Goal: Task Accomplishment & Management: Manage account settings

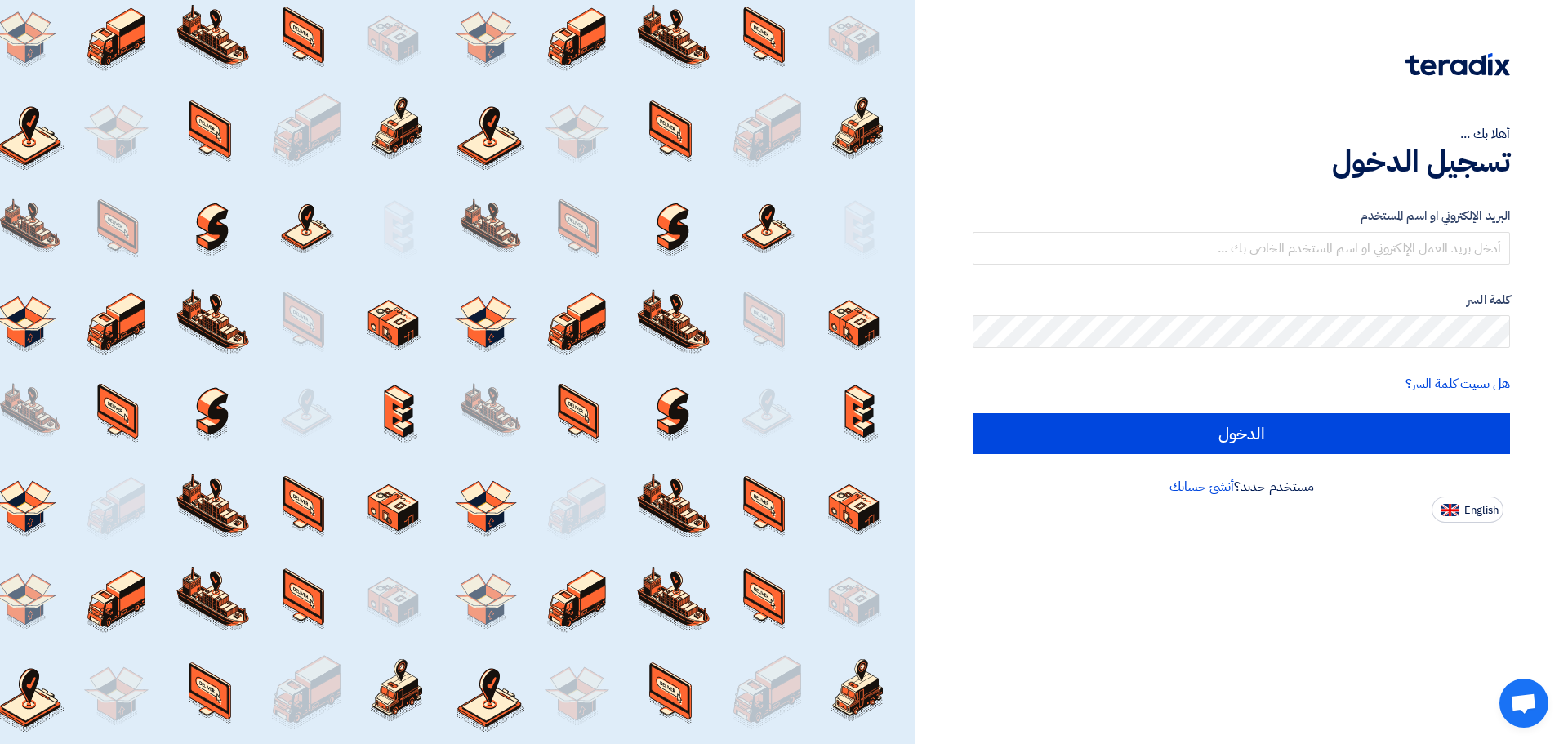
click at [1095, 267] on form "البريد الإلكتروني او اسم المستخدم كلمة السر هل نسيت كلمة السر؟ الدخول" at bounding box center [1241, 330] width 538 height 247
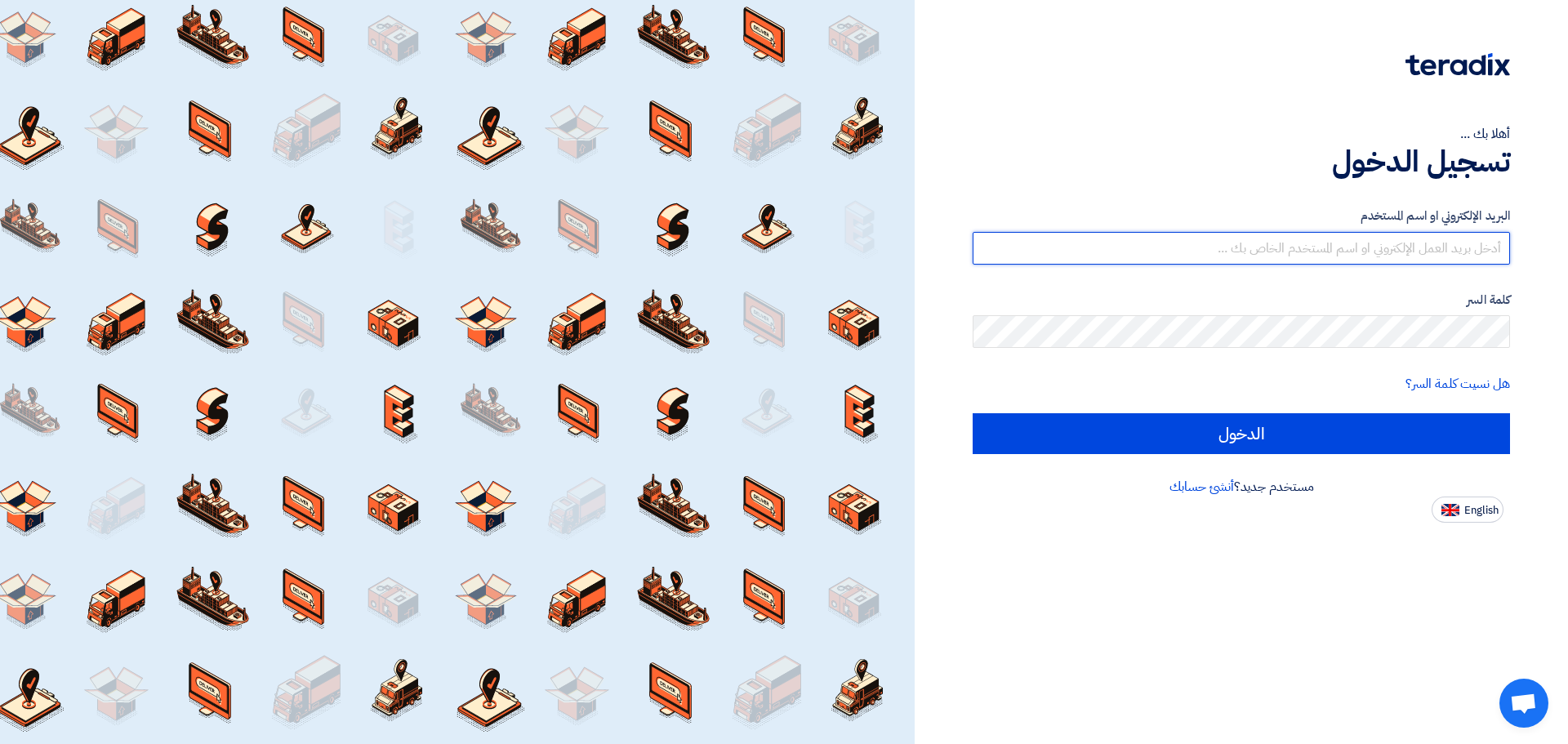
click at [1102, 255] on input "text" at bounding box center [1241, 247] width 538 height 32
type input "[PERSON_NAME][EMAIL_ADDRESS][DOMAIN_NAME]"
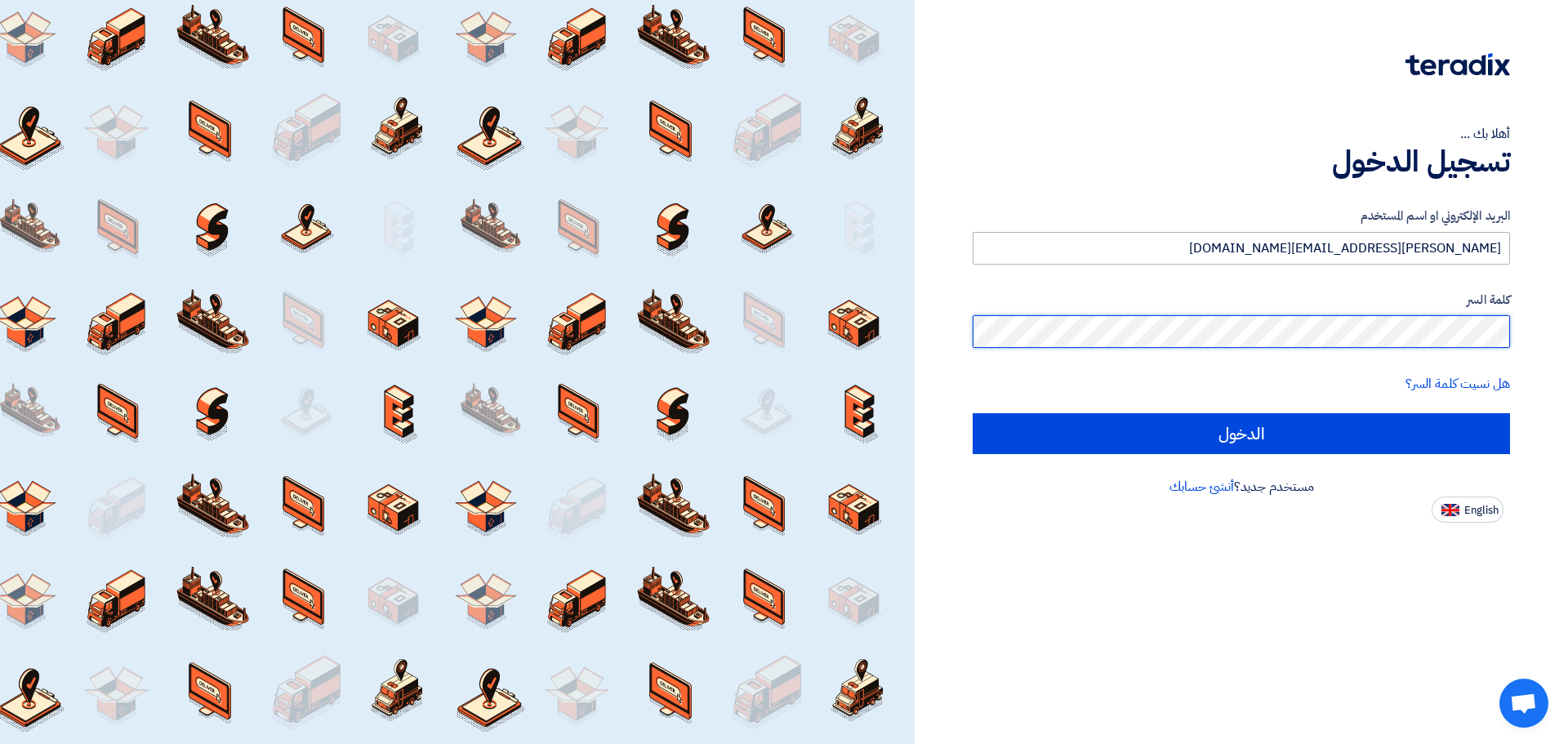
click at [973, 414] on input "الدخول" at bounding box center [1241, 434] width 538 height 41
type input "Sign in"
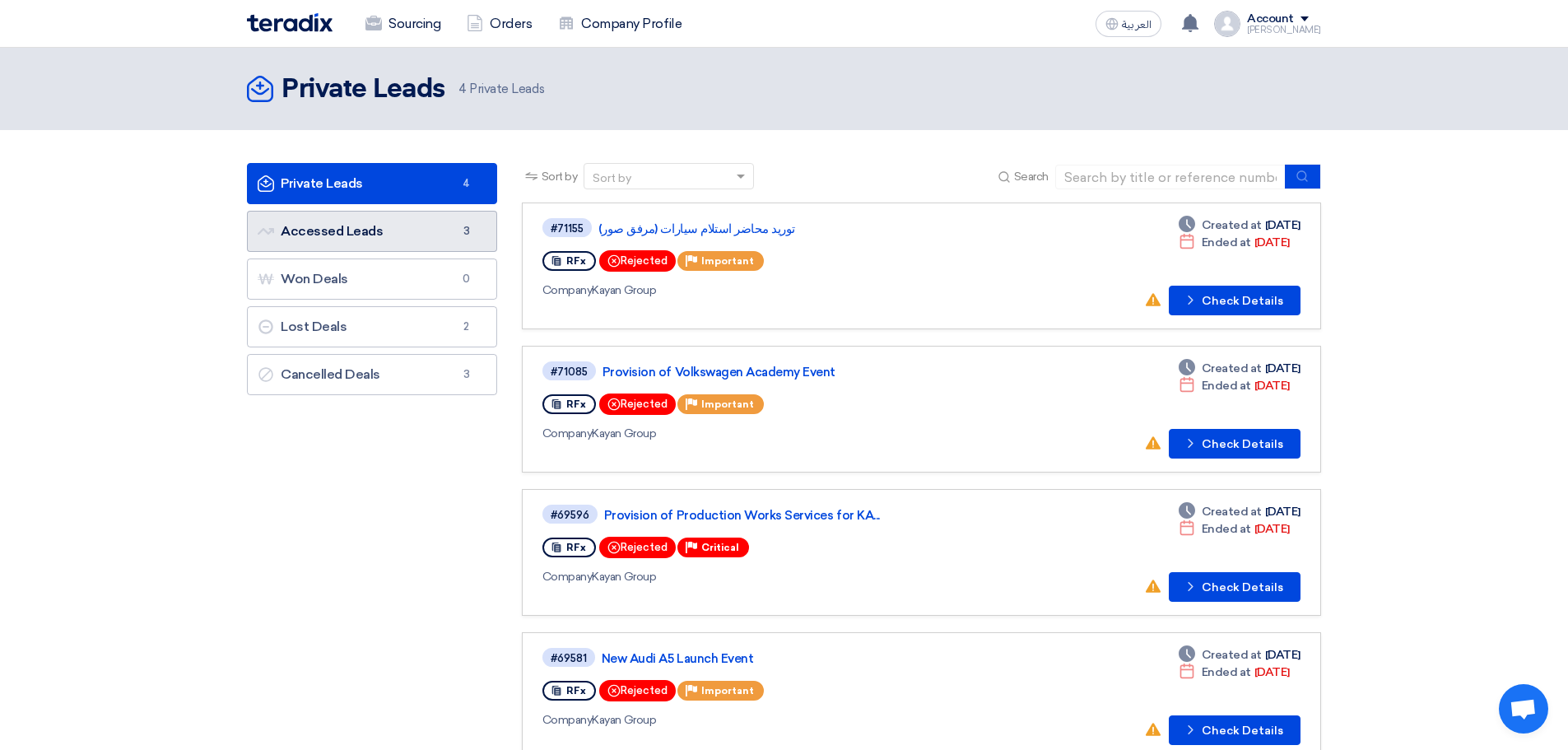
click at [403, 241] on link "Accessed Leads Accessed Leads 3" at bounding box center [372, 231] width 250 height 41
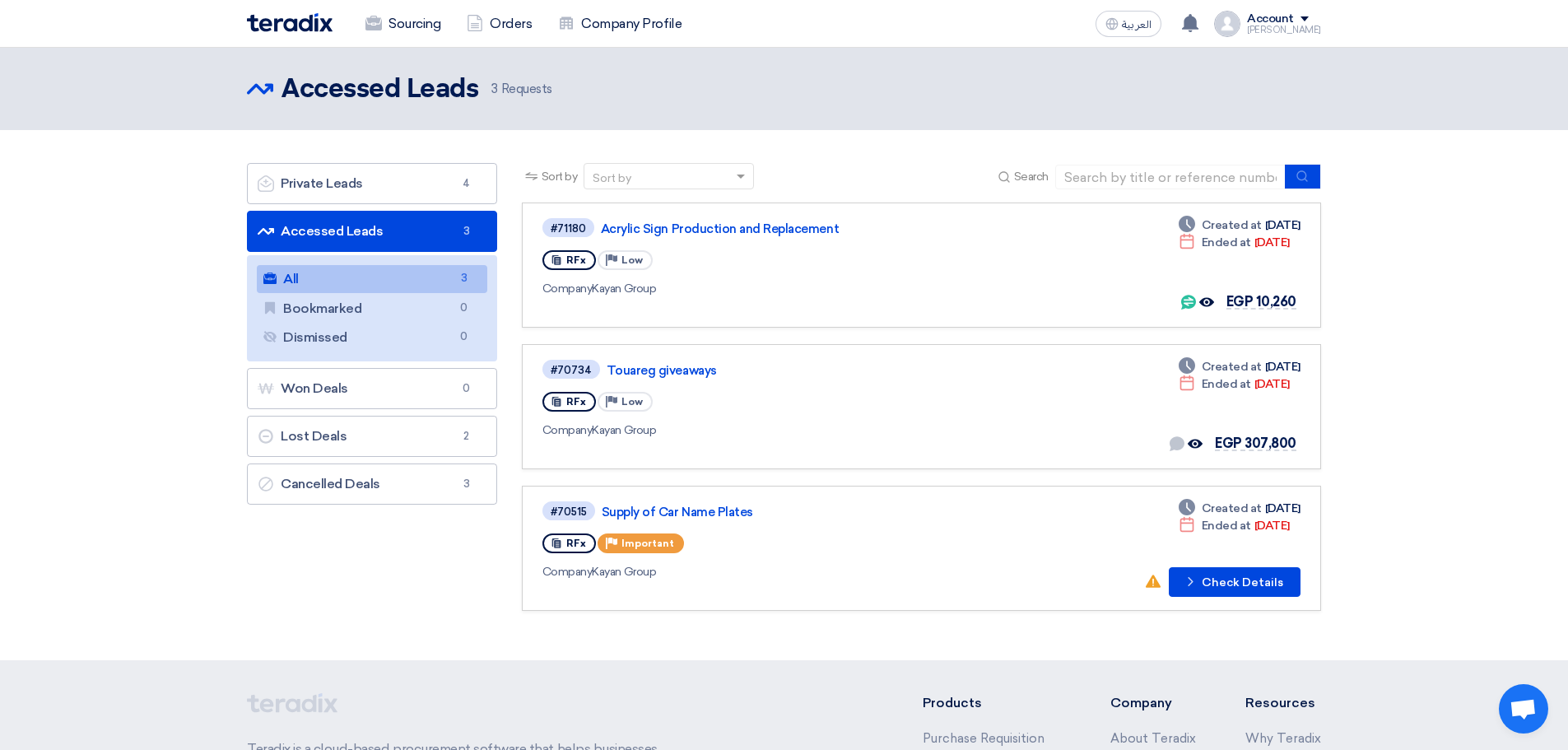
click at [1417, 258] on section "Private Leads Private Leads 4 Accessed Leads Accessed Leads 3 All All 3 Bookmar…" at bounding box center [784, 396] width 1568 height 531
